Goal: Information Seeking & Learning: Find specific fact

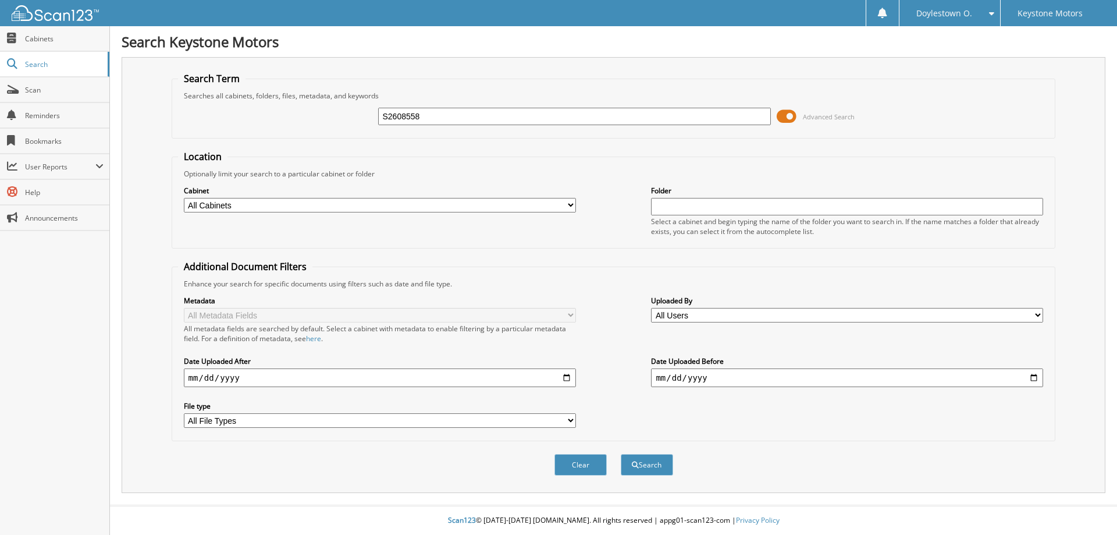
type input "S2608558"
click at [621, 454] on button "Search" at bounding box center [647, 465] width 52 height 22
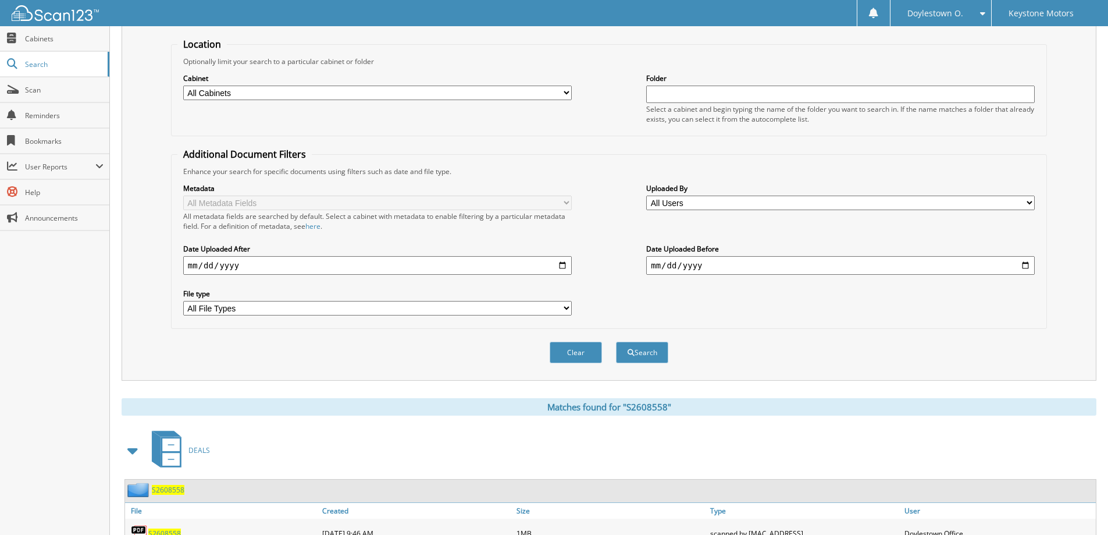
scroll to position [180, 0]
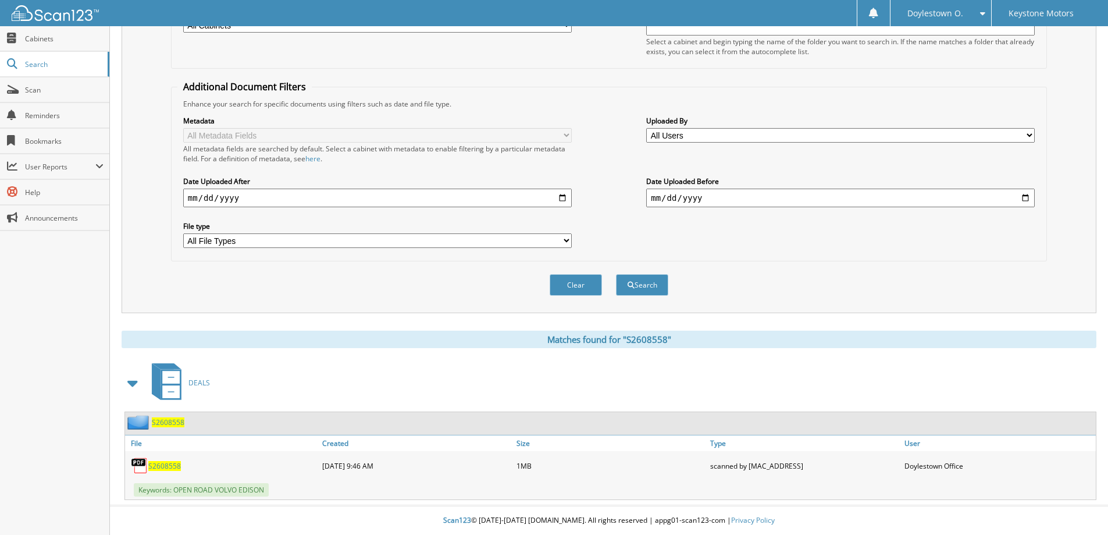
click at [152, 466] on span "S2608558" at bounding box center [164, 466] width 33 height 10
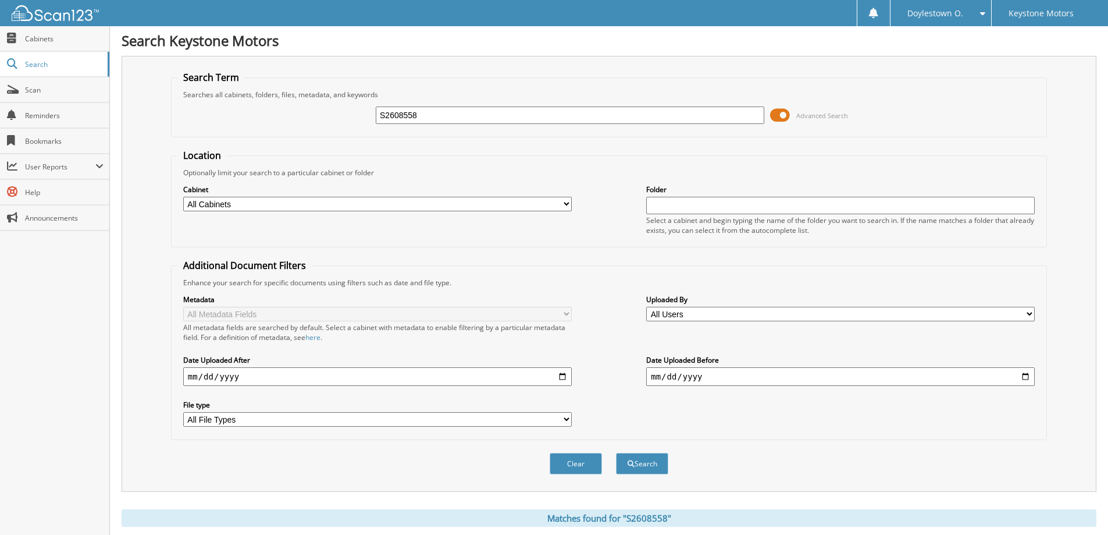
scroll to position [0, 0]
click at [649, 459] on button "Search" at bounding box center [642, 465] width 52 height 22
click at [45, 45] on link "Cabinets" at bounding box center [54, 38] width 109 height 25
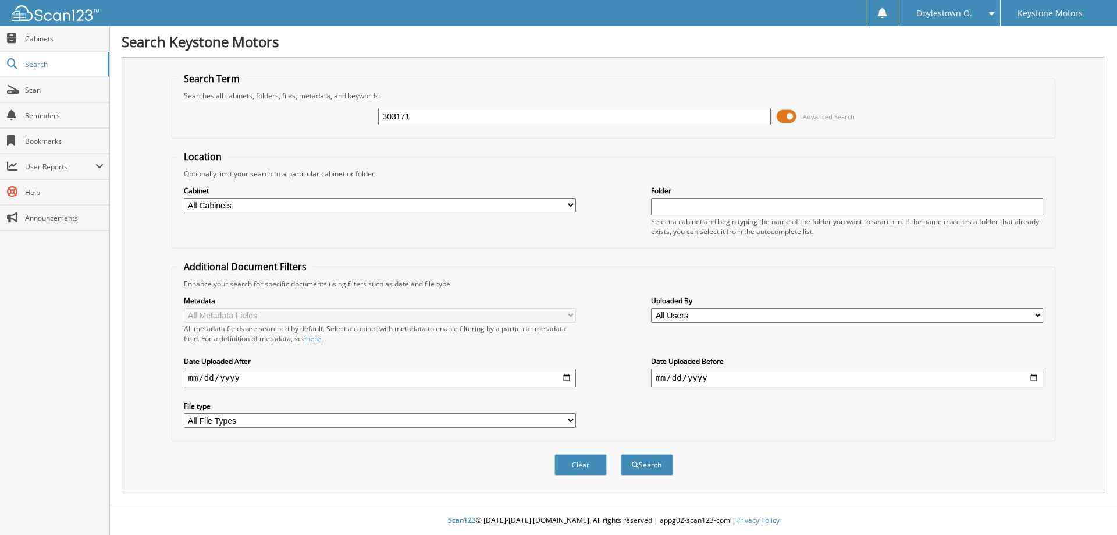
type input "303171"
click at [621, 454] on button "Search" at bounding box center [647, 465] width 52 height 22
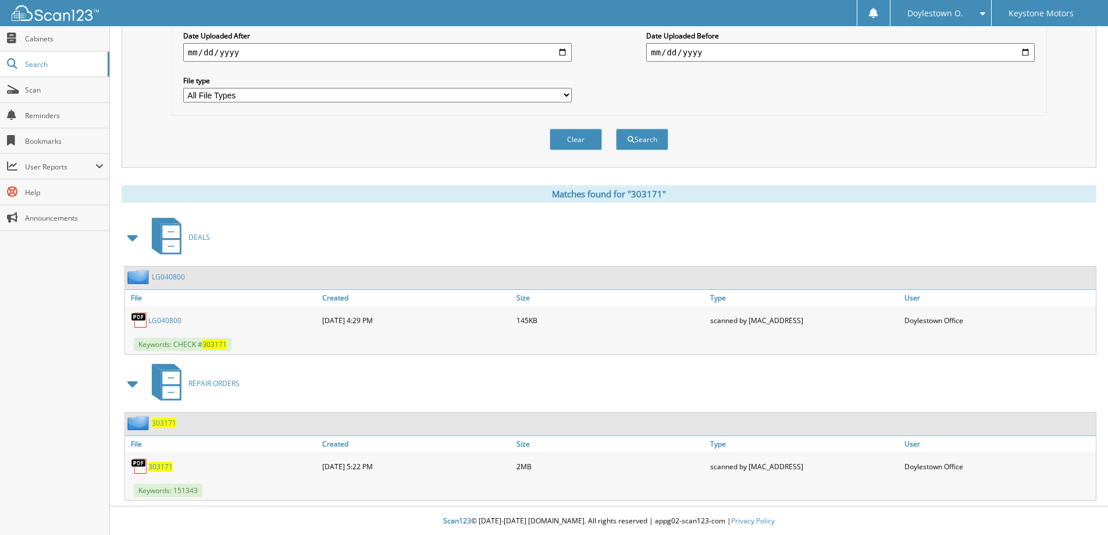
scroll to position [326, 0]
click at [151, 467] on span "303171" at bounding box center [160, 466] width 24 height 10
